Goal: Browse casually

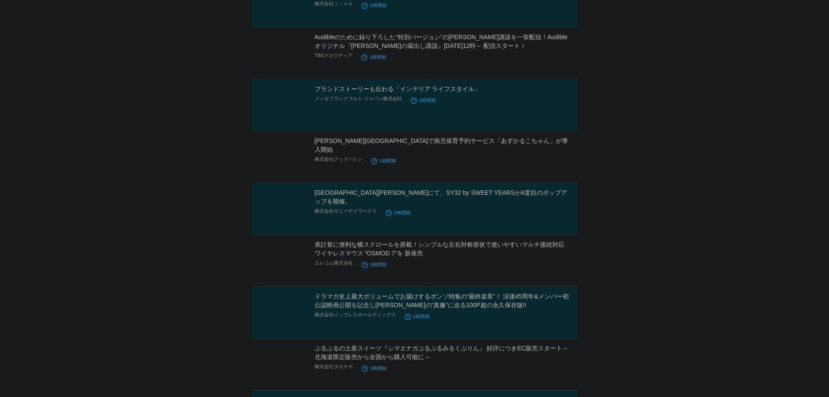
scroll to position [7507, 0]
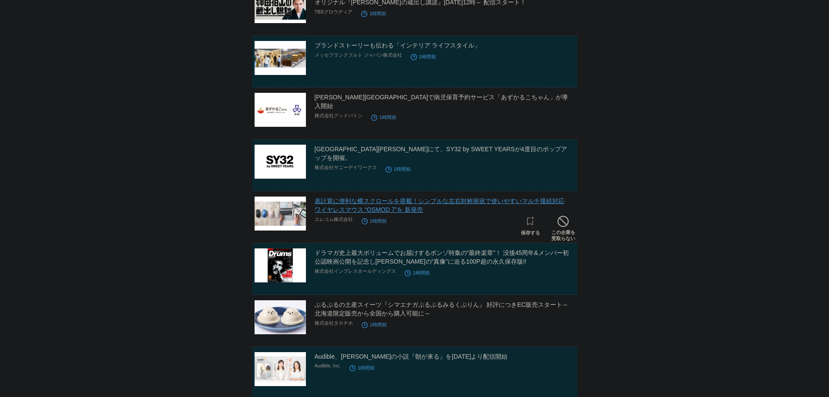
click at [363, 205] on link "表計算に便利な横スクロールを搭載！シンプルな左右対称形状で使いやすいマルチ接続対応ワイヤレスマウス “OSMOD 7”を 新発売" at bounding box center [440, 205] width 250 height 16
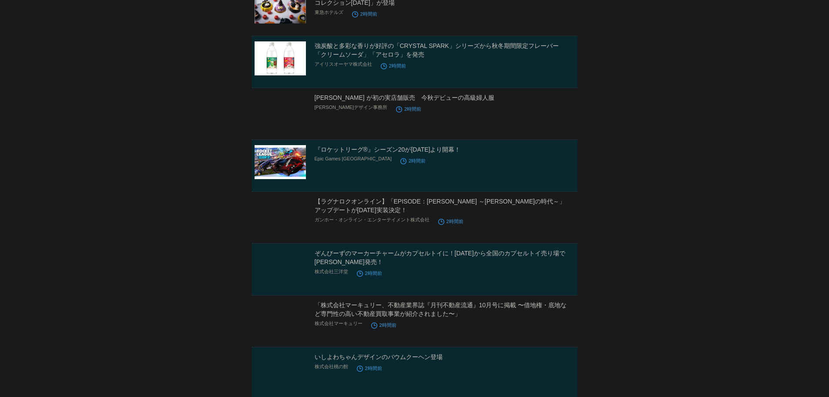
scroll to position [13565, 0]
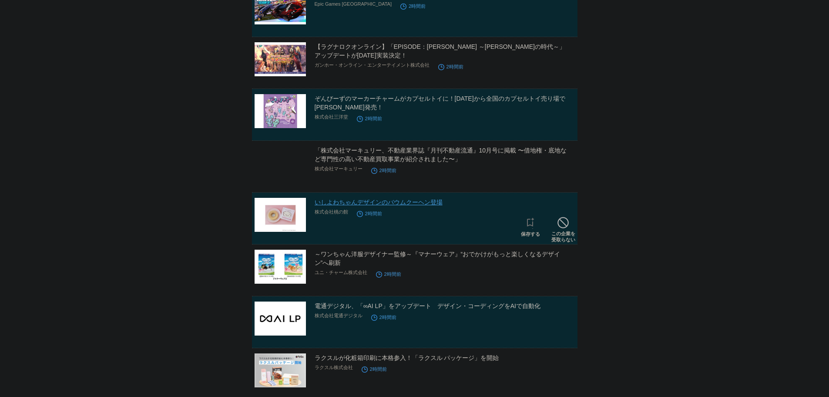
click at [426, 201] on link "いしよわちゃんデザインのバウムクーヘン登場" at bounding box center [379, 201] width 128 height 7
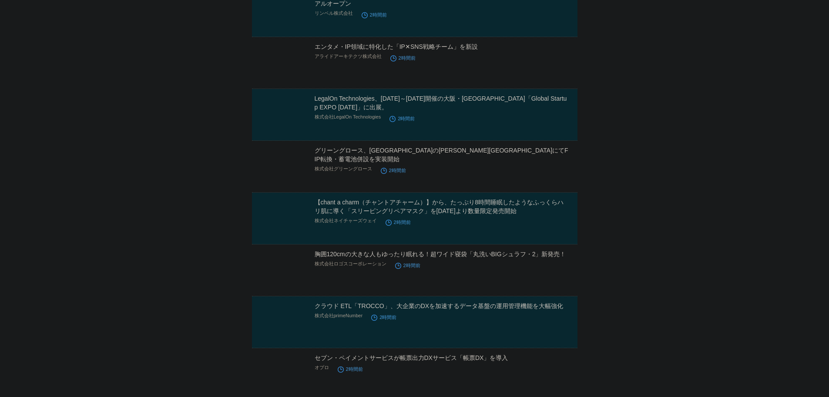
scroll to position [20111, 0]
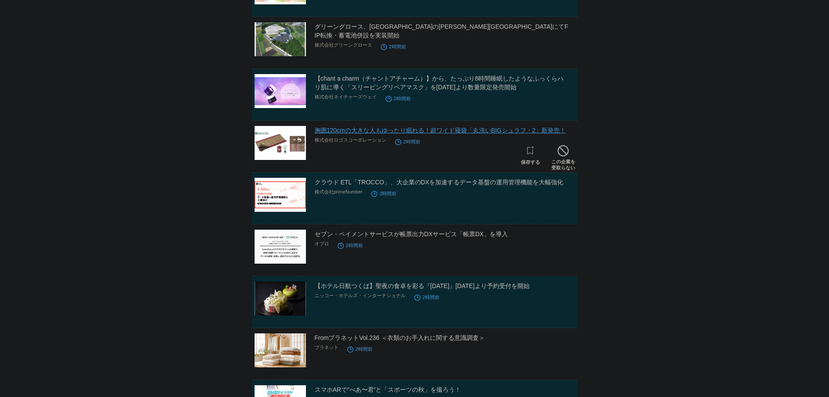
click at [494, 130] on link "胸囲120cmの大きな人もゆったり眠れる！超ワイド寝袋「丸洗いBIGシュラフ・2」新発売！" at bounding box center [441, 130] width 252 height 7
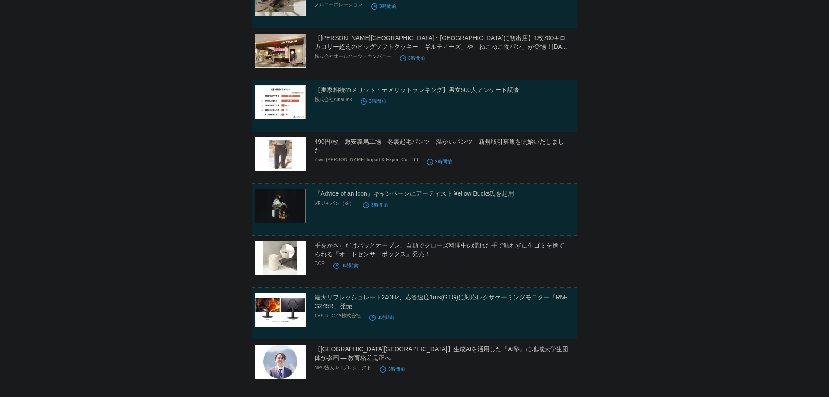
scroll to position [23558, 0]
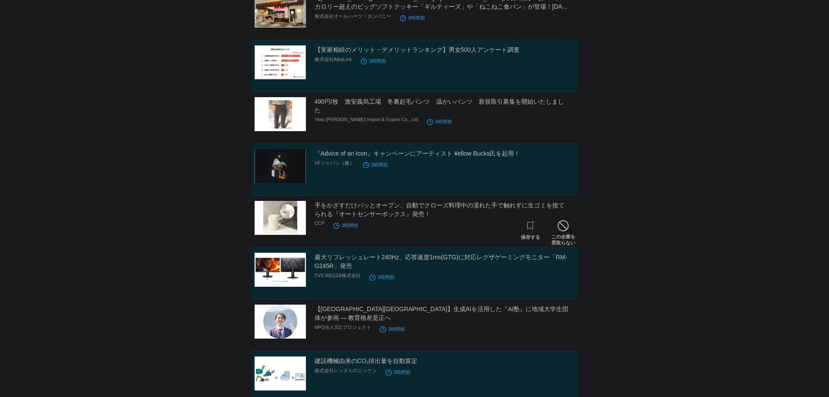
click at [431, 218] on h2 "手をかざすだけパッとオープン、自動でクローズ料理中の濡れた手で触れずに生ゴミを捨てられる『オートセンサーボックス』発売！" at bounding box center [445, 209] width 261 height 17
click at [421, 215] on link "手をかざすだけパッとオープン、自動でクローズ料理中の濡れた手で触れずに生ゴミを捨てられる『オートセンサーボックス』発売！" at bounding box center [440, 210] width 250 height 16
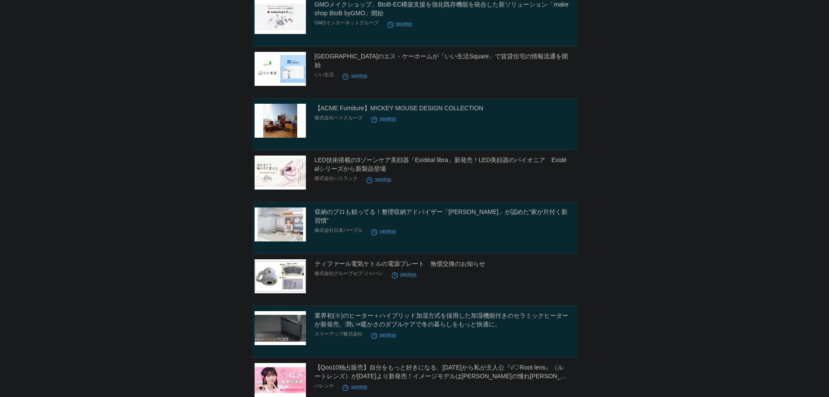
scroll to position [25508, 0]
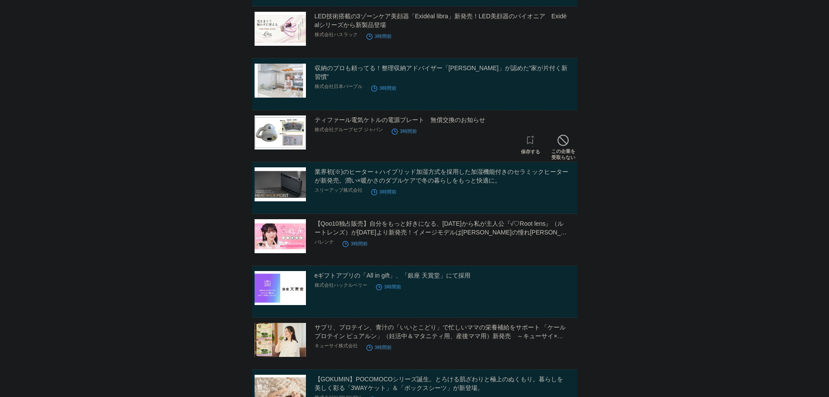
click at [440, 127] on div "ティファール電気ケトルの電源プレート　無償交換のお知らせ 株式会社グループセブ ジャパン 3時間前" at bounding box center [445, 129] width 261 height 28
click at [440, 122] on link "ティファール電気ケトルの電源プレート　無償交換のお知らせ" at bounding box center [400, 119] width 171 height 7
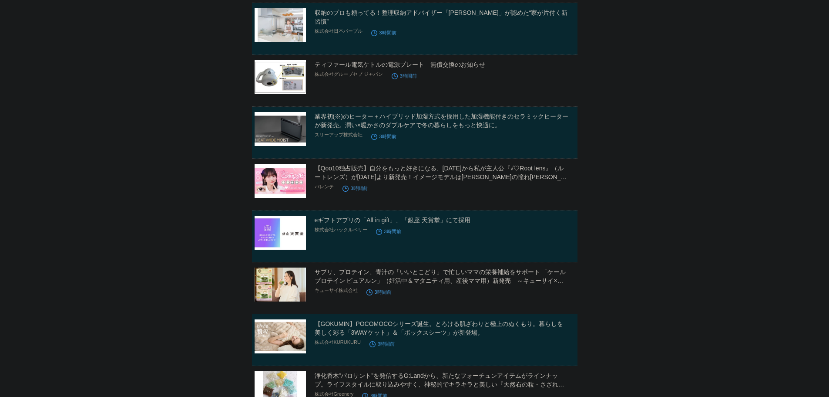
scroll to position [25630, 0]
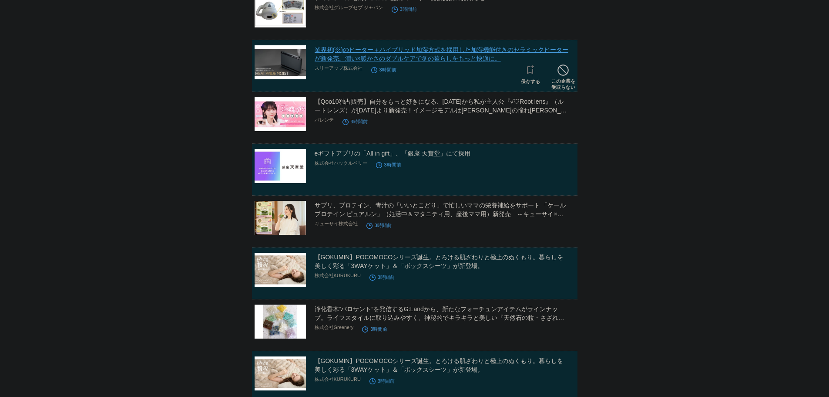
click at [378, 57] on link "業界初(※)のヒーター＋ハイブリッド加湿方式を採用した加湿機能付きのセラミックヒーターが新発売。潤い×暖かさのダブルケアで冬の暮らしをもっと快適に。" at bounding box center [442, 54] width 254 height 16
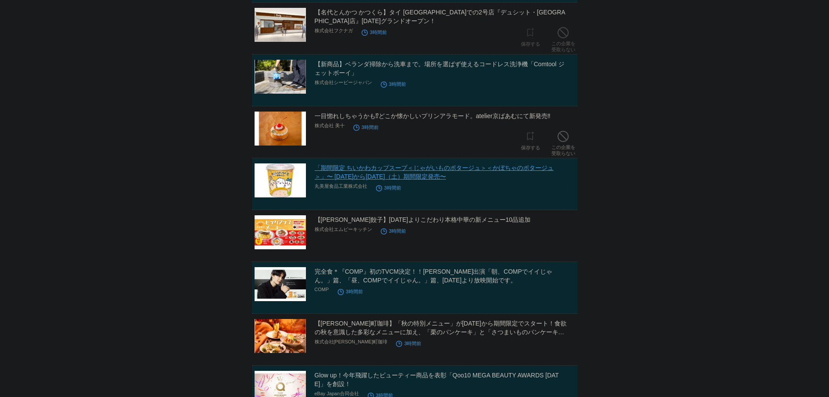
scroll to position [28363, 0]
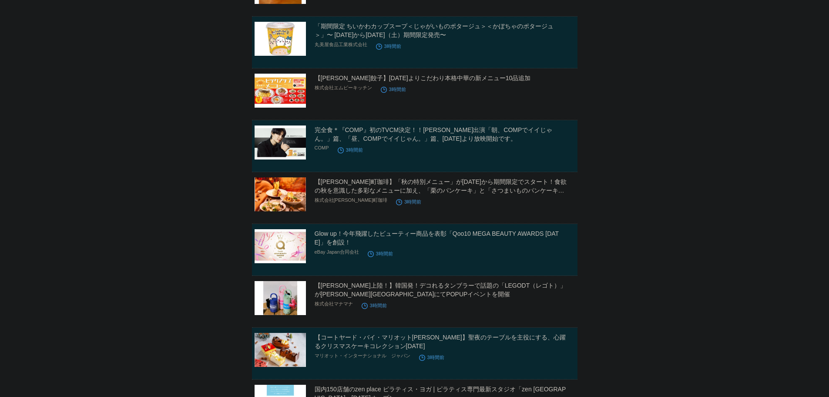
scroll to position [28668, 0]
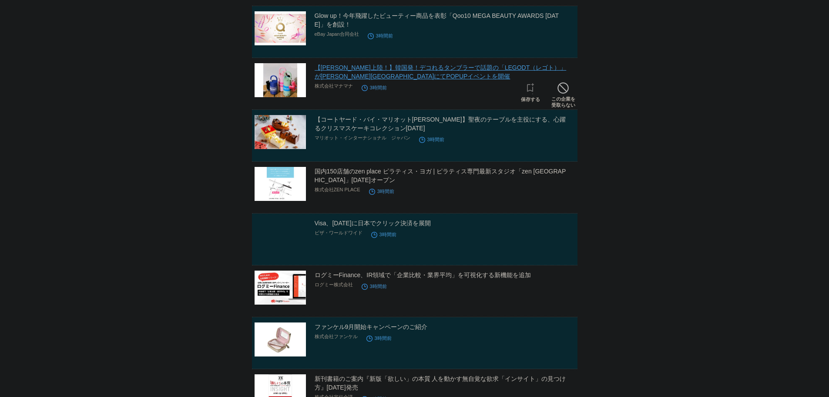
click at [464, 70] on link "【[PERSON_NAME]上陸！】韓国発！デコれるタンブラーで話題の「LEGODT（レゴト）」が[PERSON_NAME][GEOGRAPHIC_DATA]…" at bounding box center [441, 72] width 252 height 16
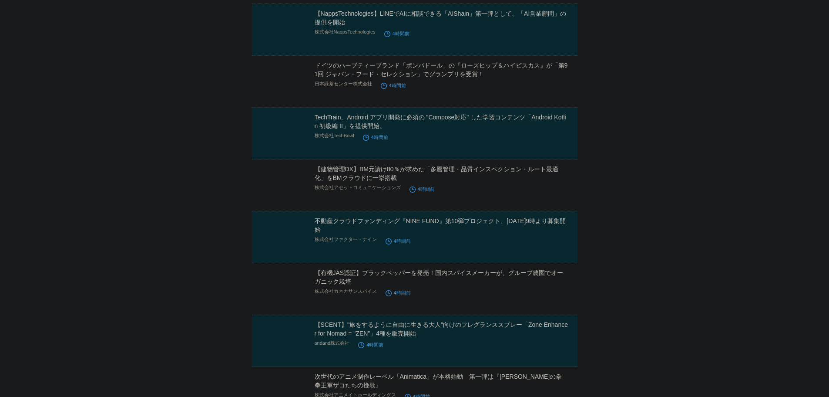
scroll to position [34700, 0]
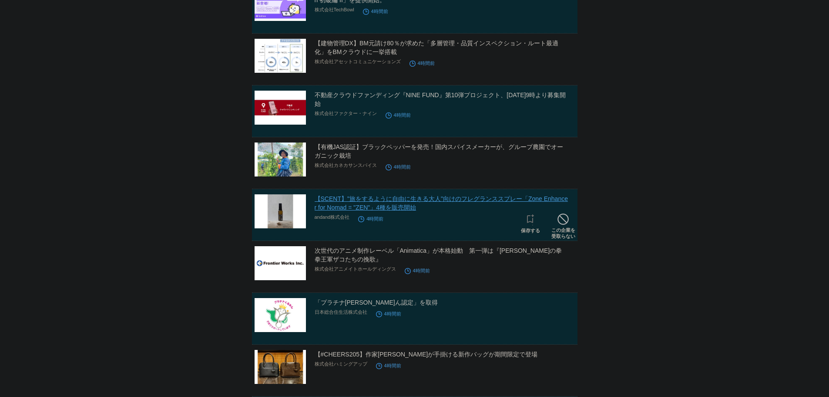
click at [346, 200] on link "【SCENT】"旅をするように自由に生きる大人"向けのフレグランススプレー「Zone Enhancer for Nomad = "ZEN"」4種を販売開始" at bounding box center [441, 203] width 253 height 16
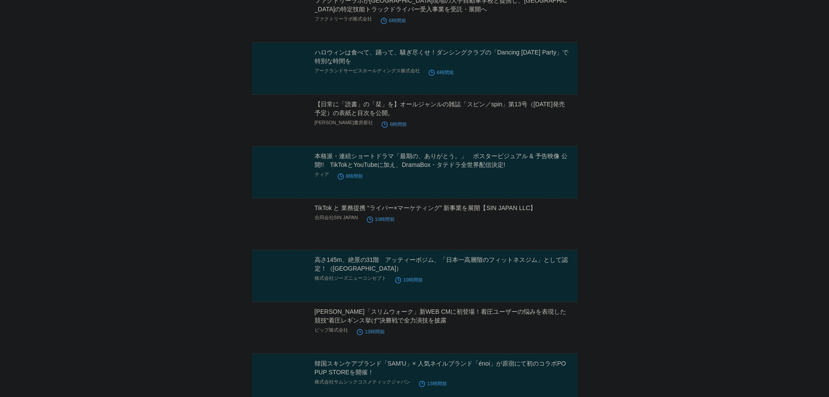
scroll to position [38104, 0]
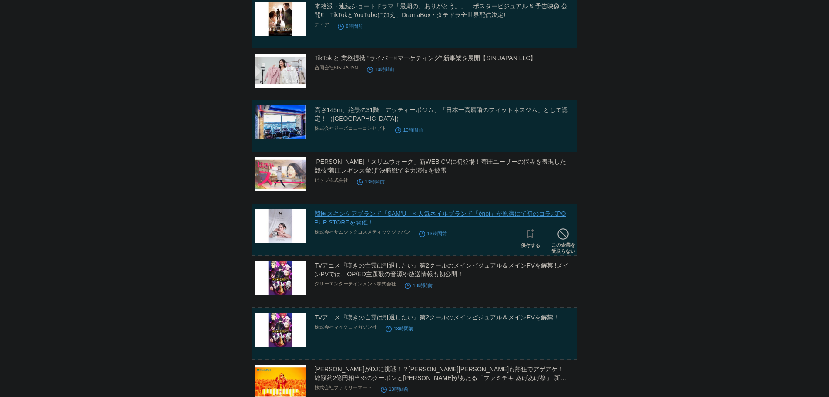
click at [362, 225] on link "韓国スキンケアブランド「SAM'U」× 人気ネイルブランド「énoi」が原宿にて初のコラボPOPUP STOREを開催！" at bounding box center [441, 218] width 252 height 16
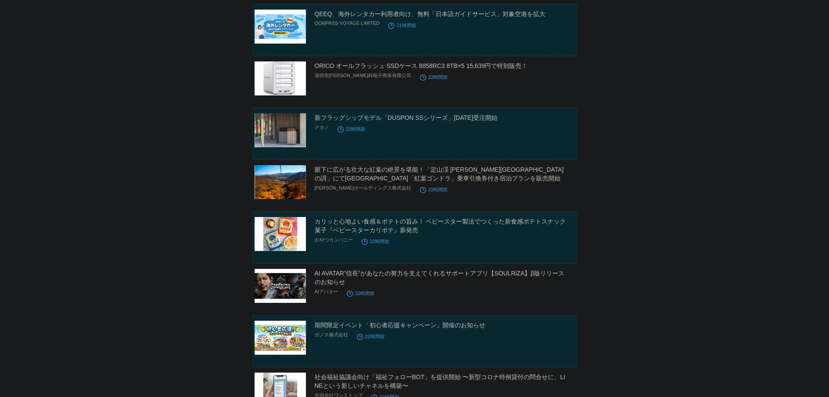
scroll to position [39575, 0]
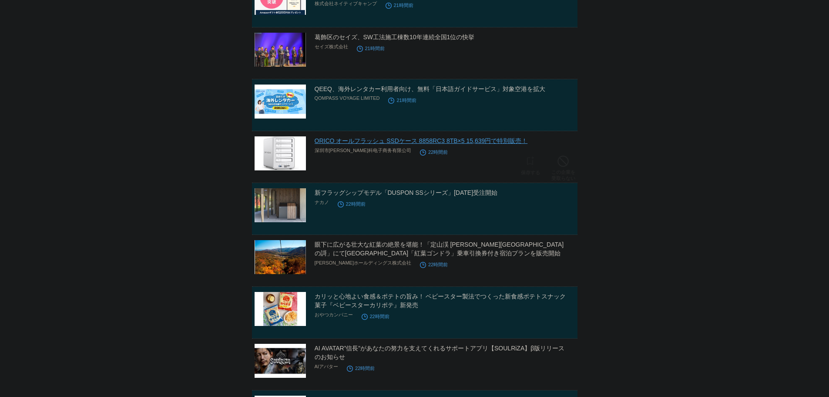
click at [370, 141] on link "ORICO オールフラッシュ SSDケース 8858RC3 8TB×5 15,639円で特別販売！" at bounding box center [421, 140] width 213 height 7
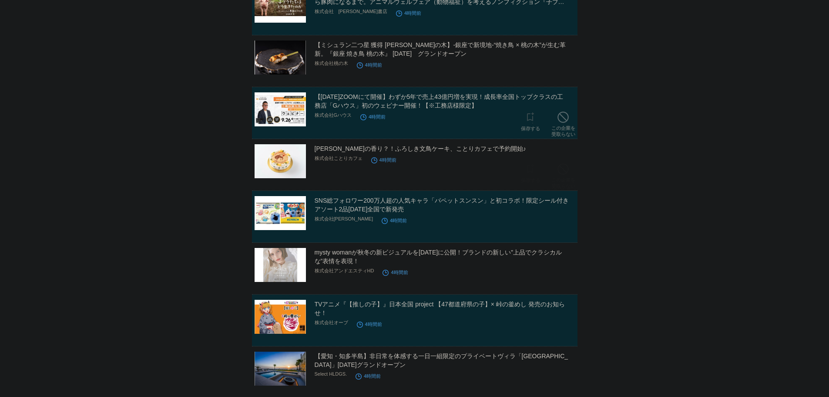
scroll to position [35353, 0]
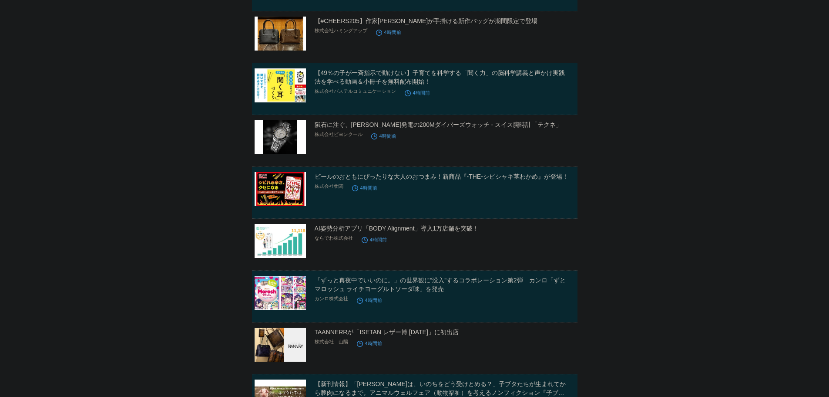
scroll to position [34962, 0]
